Goal: Task Accomplishment & Management: Complete application form

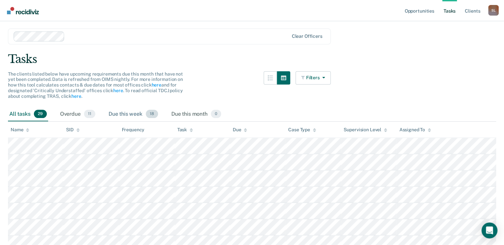
scroll to position [27, 0]
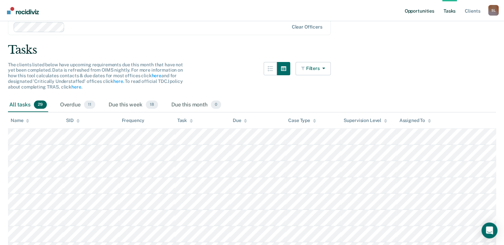
click at [407, 13] on link "Opportunities" at bounding box center [419, 10] width 32 height 21
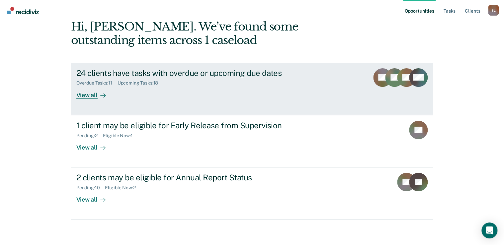
scroll to position [36, 0]
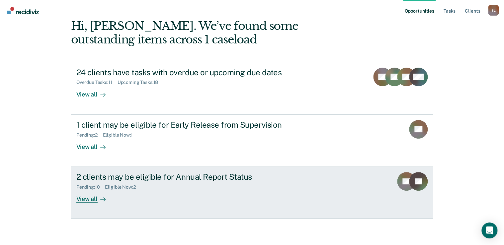
click at [174, 190] on div "2 clients may be eligible for Annual Report Status Pending : 10 Eligible Now : …" at bounding box center [200, 187] width 249 height 31
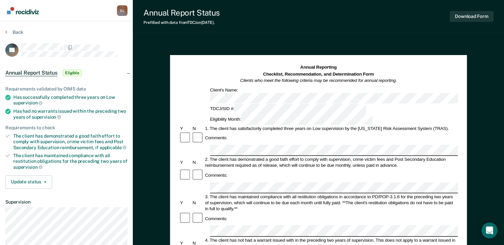
scroll to position [27, 0]
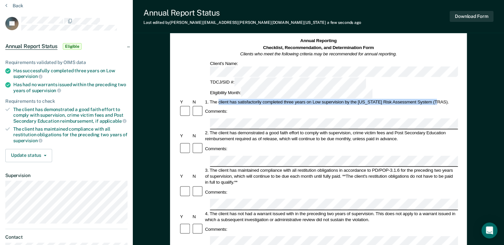
drag, startPoint x: 219, startPoint y: 78, endPoint x: 436, endPoint y: 78, distance: 216.7
click at [436, 99] on div "1. The client has satisfactorily completed three years on Low supervision by th…" at bounding box center [331, 102] width 254 height 6
copy div "client has satisfactorily completed three years on Low supervision by the [US_S…"
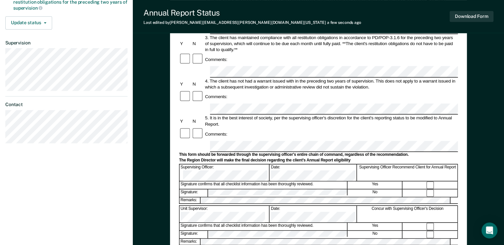
scroll to position [133, 0]
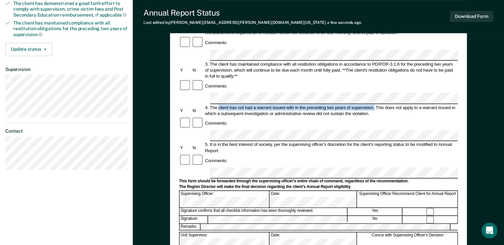
drag, startPoint x: 219, startPoint y: 63, endPoint x: 374, endPoint y: 62, distance: 155.3
click at [374, 105] on div "4. The client has not had a warrant issued with in the preceding two years of s…" at bounding box center [331, 111] width 254 height 12
copy div "client has not had a warrant issued with in the preceding two years of supervis…"
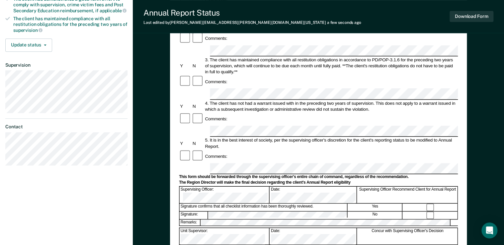
scroll to position [248, 0]
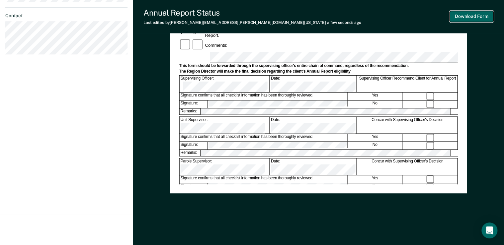
click at [467, 12] on button "Download Form" at bounding box center [471, 16] width 44 height 11
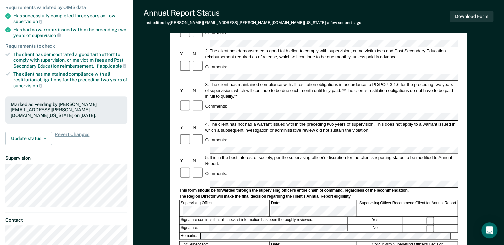
scroll to position [9, 0]
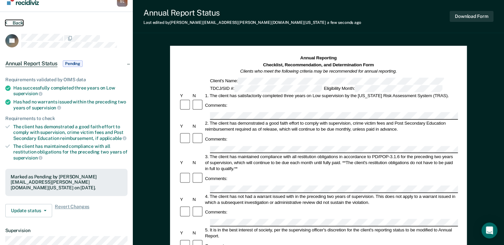
click at [15, 23] on button "Back" at bounding box center [14, 23] width 18 height 6
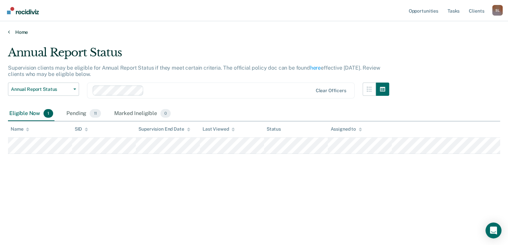
click at [9, 31] on icon at bounding box center [9, 31] width 2 height 5
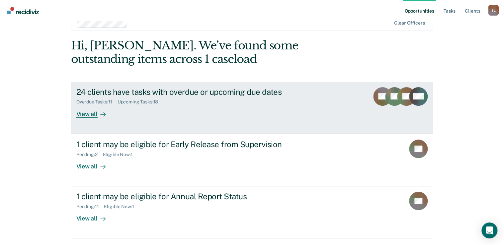
scroll to position [36, 0]
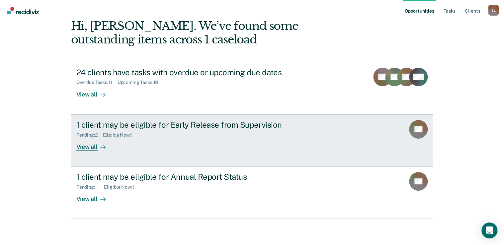
click at [206, 140] on div "1 client may be eligible for Early Release from Supervision Pending : 2 Eligibl…" at bounding box center [200, 135] width 249 height 31
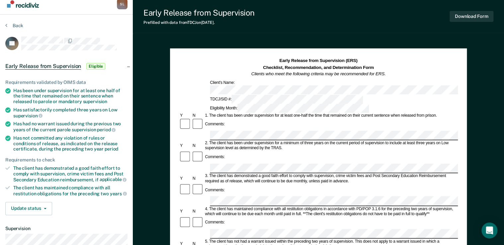
scroll to position [27, 0]
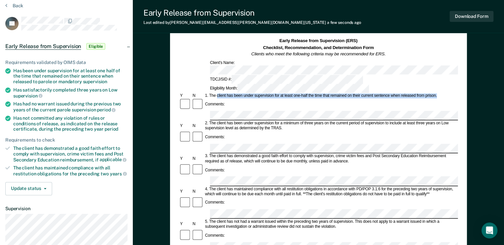
drag, startPoint x: 216, startPoint y: 76, endPoint x: 439, endPoint y: 77, distance: 222.3
click at [439, 93] on div "1. The client has been under supervision for at least one-half the time that re…" at bounding box center [331, 95] width 254 height 5
copy div "client has been under supervision for at least one-half the time that remained …"
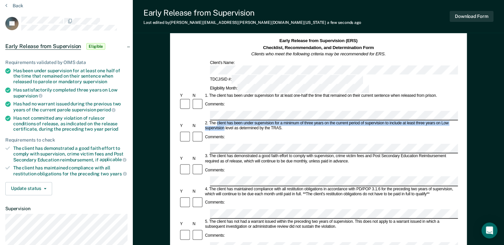
drag, startPoint x: 216, startPoint y: 97, endPoint x: 224, endPoint y: 104, distance: 10.1
click at [224, 121] on div "2. The client has been under supervision for a minimum of three years on the cu…" at bounding box center [331, 126] width 254 height 10
copy div "client has been under supervision for a minimum of three years on the current p…"
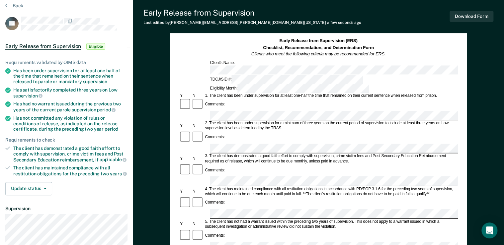
click at [227, 131] on div "Comments:" at bounding box center [318, 137] width 279 height 13
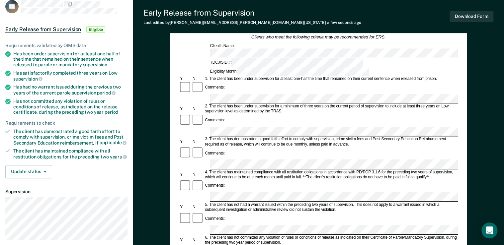
scroll to position [53, 0]
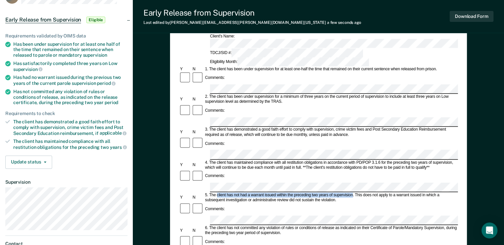
drag, startPoint x: 216, startPoint y: 147, endPoint x: 352, endPoint y: 149, distance: 135.7
click at [352, 193] on div "5. The client has not had a warrant issued within the preceding two years of su…" at bounding box center [331, 198] width 254 height 10
copy div "client has not had a warrant issued within the preceding two years of supervisi…"
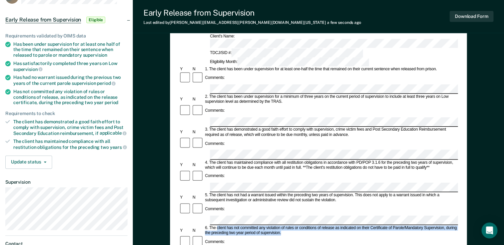
drag, startPoint x: 216, startPoint y: 173, endPoint x: 297, endPoint y: 178, distance: 80.4
click at [297, 226] on div "6. The client has not committed any violation of rules or conditions of release…" at bounding box center [331, 231] width 254 height 10
copy div "client has not committed any violation of rules or conditions of release as ind…"
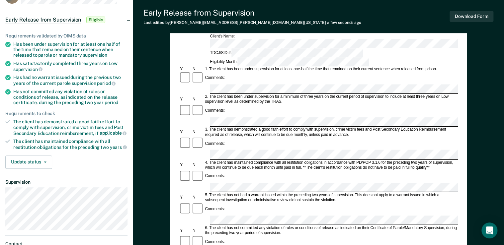
scroll to position [0, 46]
click at [504, 185] on html "Looks like you’re using Internet Explorer 11. For faster loading and a better e…" at bounding box center [252, 69] width 504 height 245
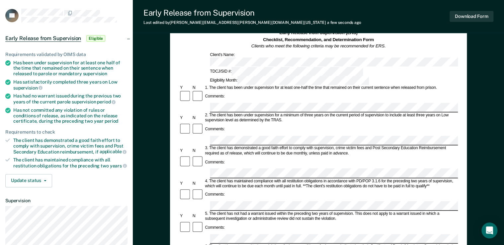
scroll to position [27, 0]
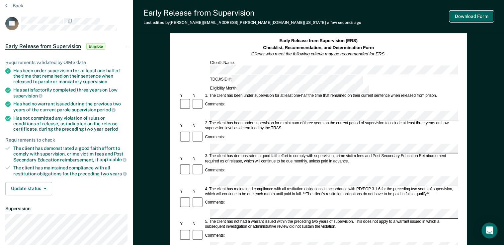
click at [469, 15] on button "Download Form" at bounding box center [471, 16] width 44 height 11
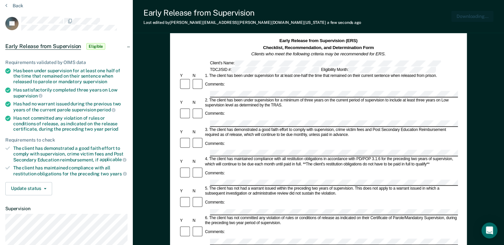
scroll to position [0, 0]
